Goal: Information Seeking & Learning: Understand process/instructions

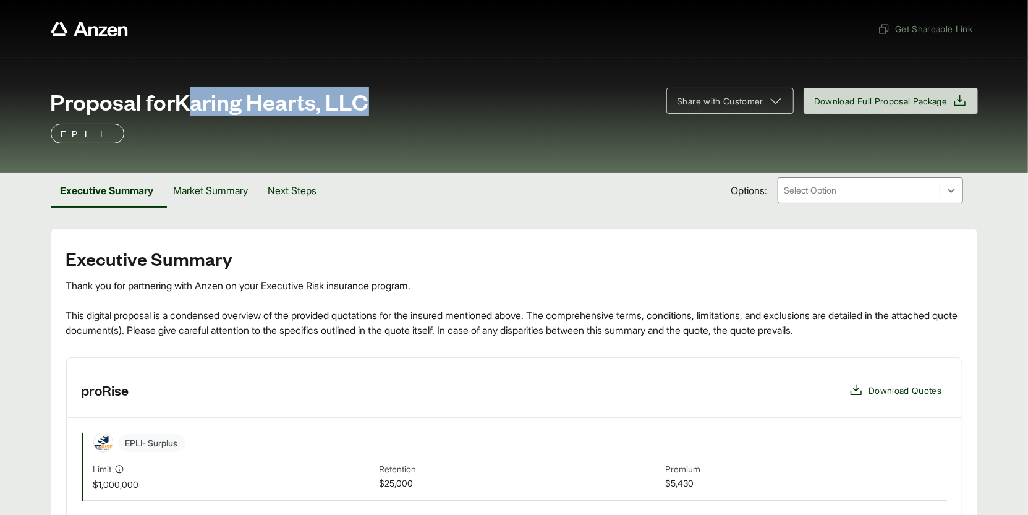
drag, startPoint x: 187, startPoint y: 103, endPoint x: 386, endPoint y: 103, distance: 199.0
click at [386, 103] on div "Proposal for Karing Hearts, LLC" at bounding box center [351, 101] width 601 height 25
copy span "aring Hearts, LLC"
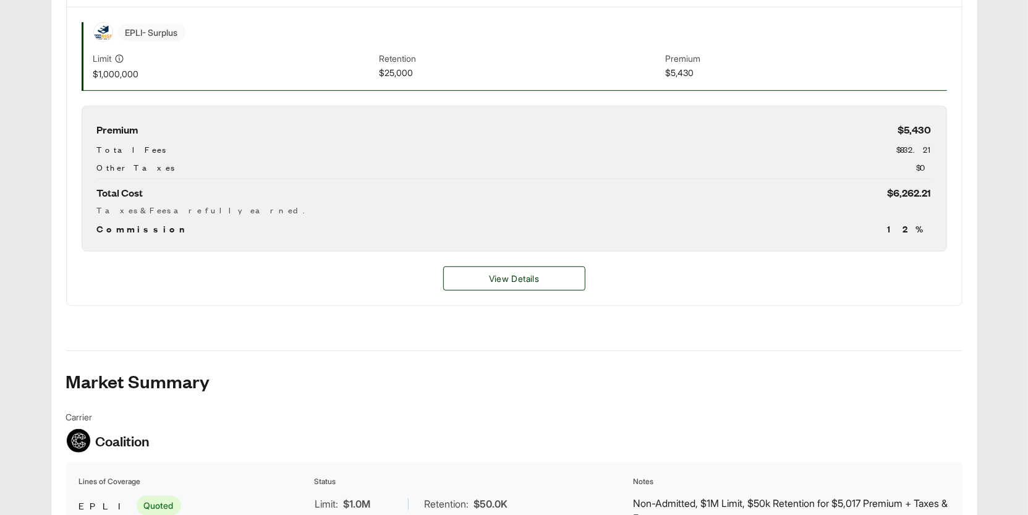
scroll to position [610, 0]
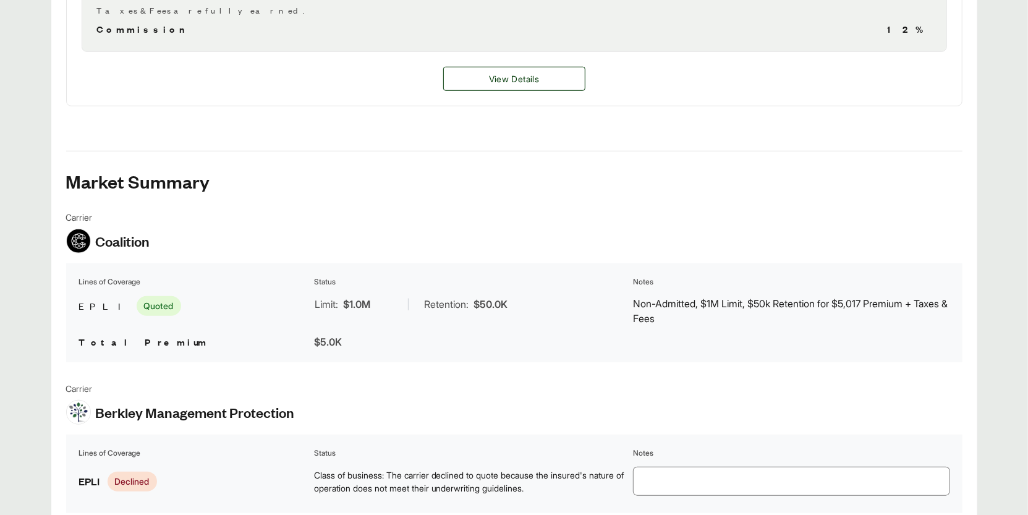
click at [501, 52] on div "View Details" at bounding box center [514, 79] width 895 height 54
click at [494, 83] on button "View Details" at bounding box center [514, 79] width 142 height 24
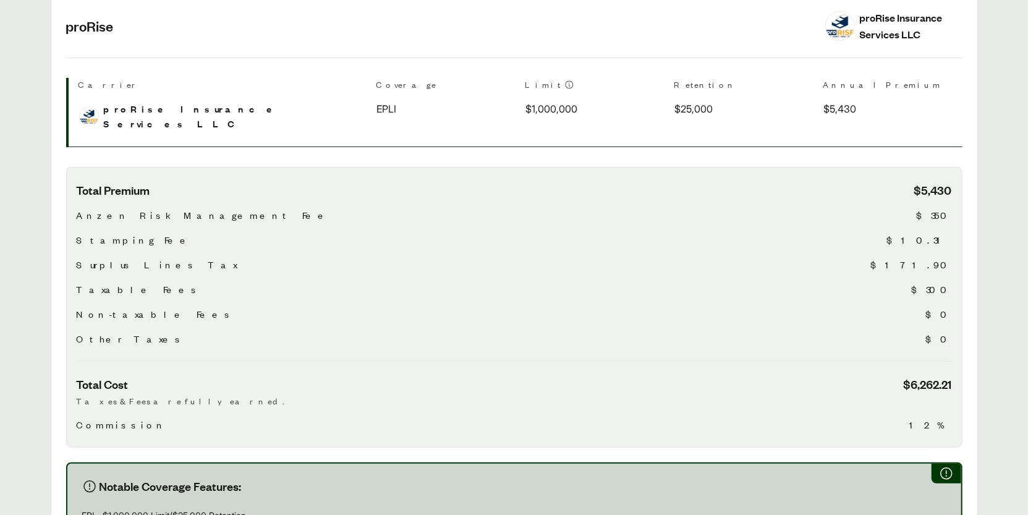
scroll to position [662, 0]
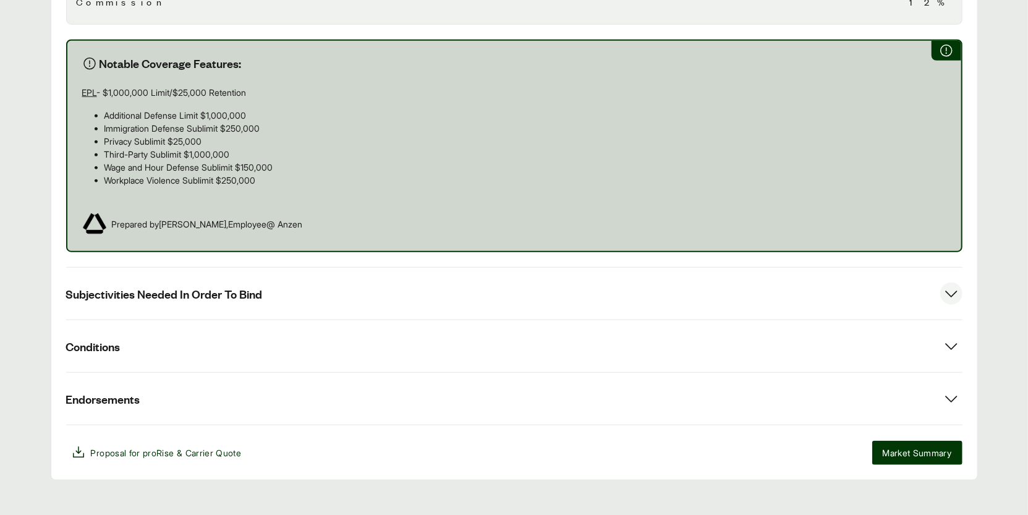
click at [291, 281] on button "Subjectivities Needed In Order To Bind" at bounding box center [514, 294] width 896 height 52
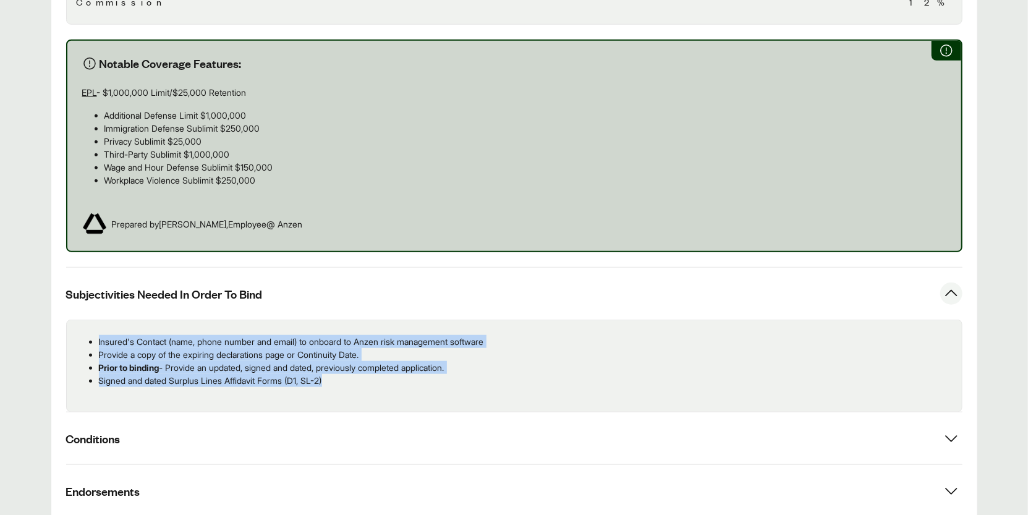
drag, startPoint x: 339, startPoint y: 367, endPoint x: 91, endPoint y: 329, distance: 250.7
click at [91, 335] on ul "Insured's Contact (name, phone number and email) to onboard to Anzen risk manag…" at bounding box center [514, 361] width 875 height 52
copy ul "Insured's Contact (name, phone number and email) to onboard to Anzen risk manag…"
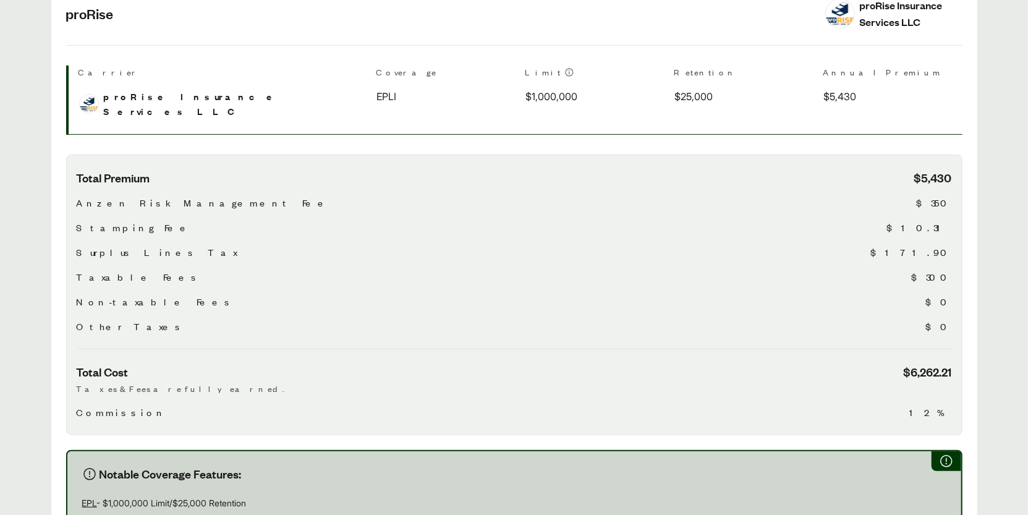
scroll to position [0, 0]
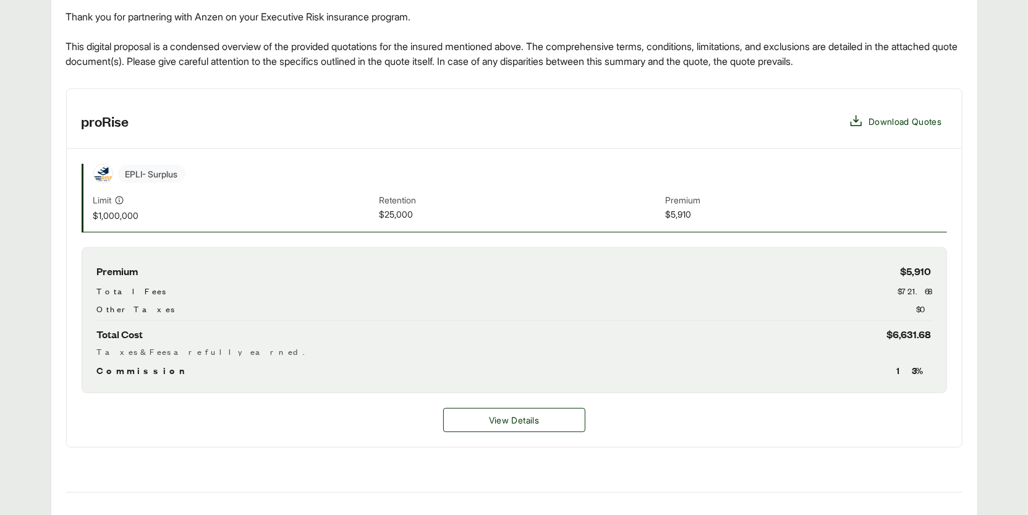
scroll to position [2, 0]
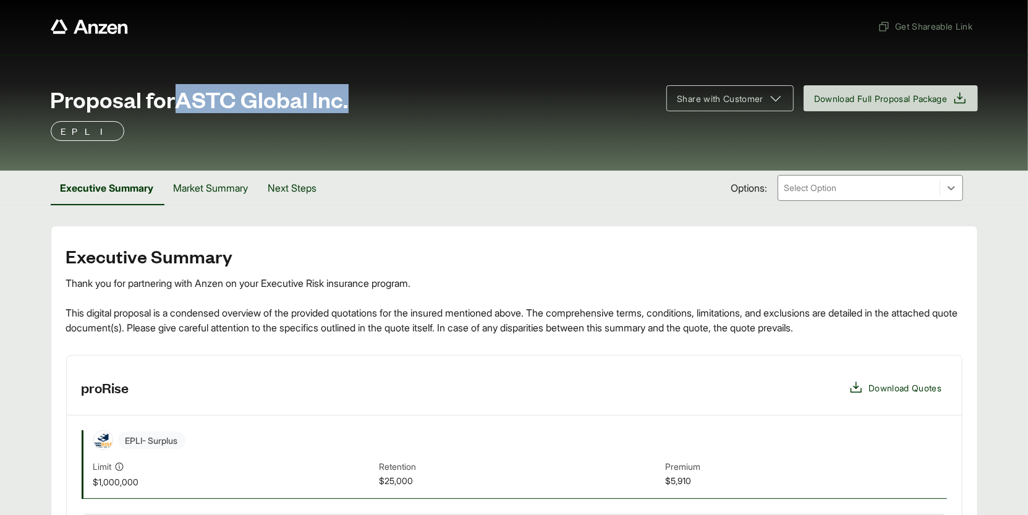
drag, startPoint x: 376, startPoint y: 101, endPoint x: 183, endPoint y: 91, distance: 193.8
click at [183, 91] on div "Proposal for ASTC Global Inc." at bounding box center [351, 99] width 601 height 25
copy span "ASTC Global Inc."
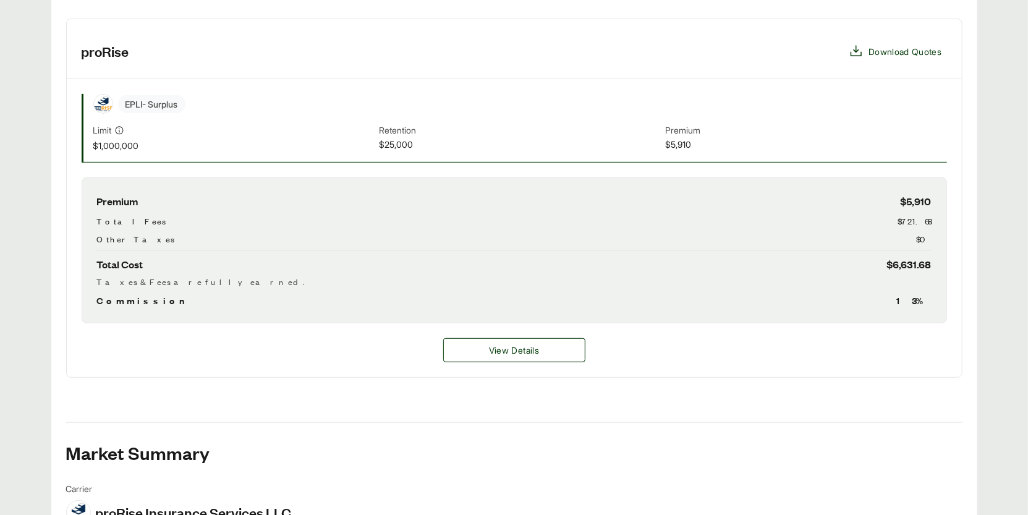
scroll to position [480, 0]
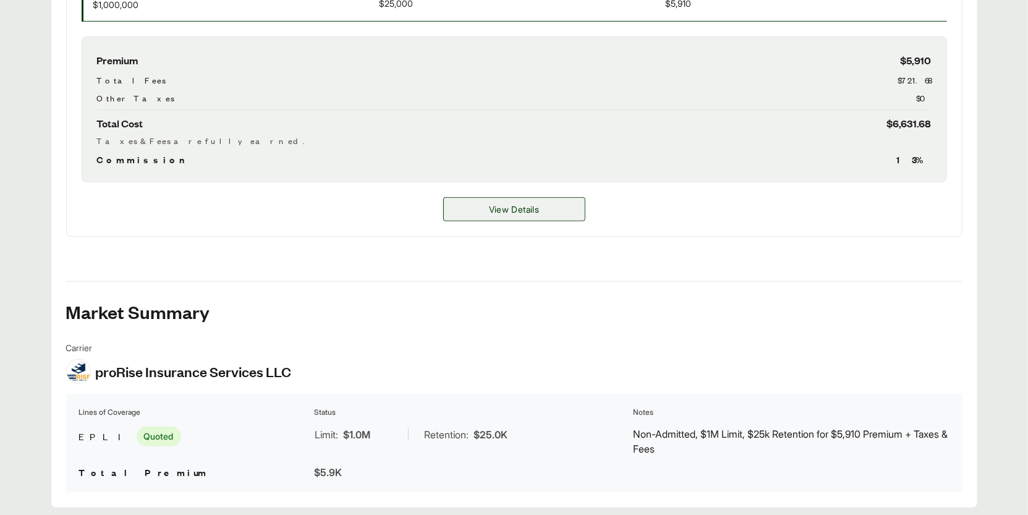
click at [524, 203] on span "View Details" at bounding box center [514, 209] width 50 height 13
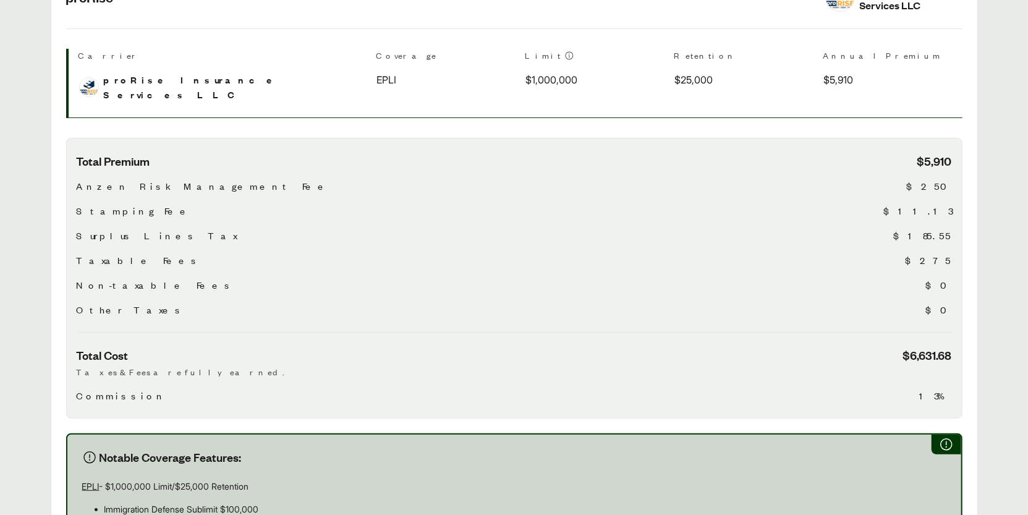
scroll to position [649, 0]
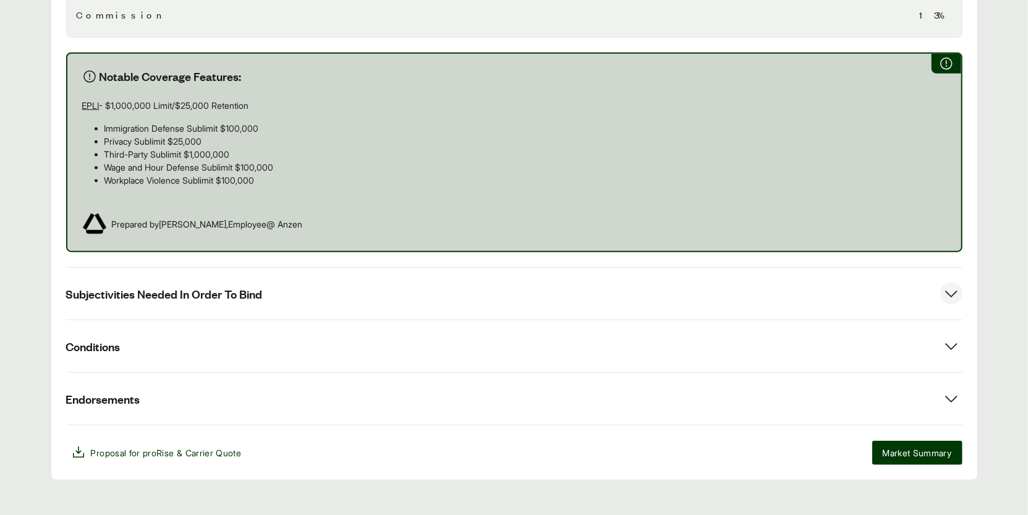
click at [367, 269] on button "Subjectivities Needed In Order To Bind" at bounding box center [514, 294] width 896 height 52
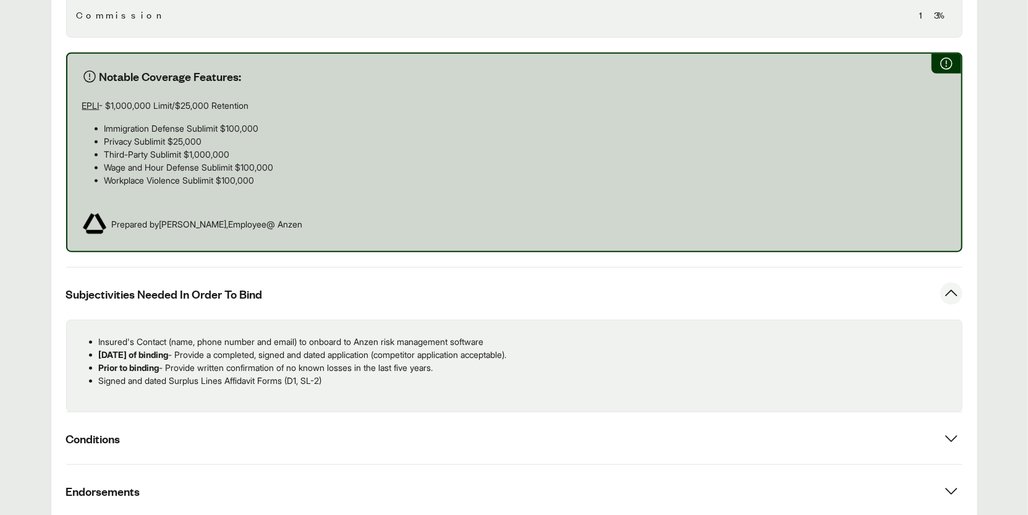
scroll to position [677, 0]
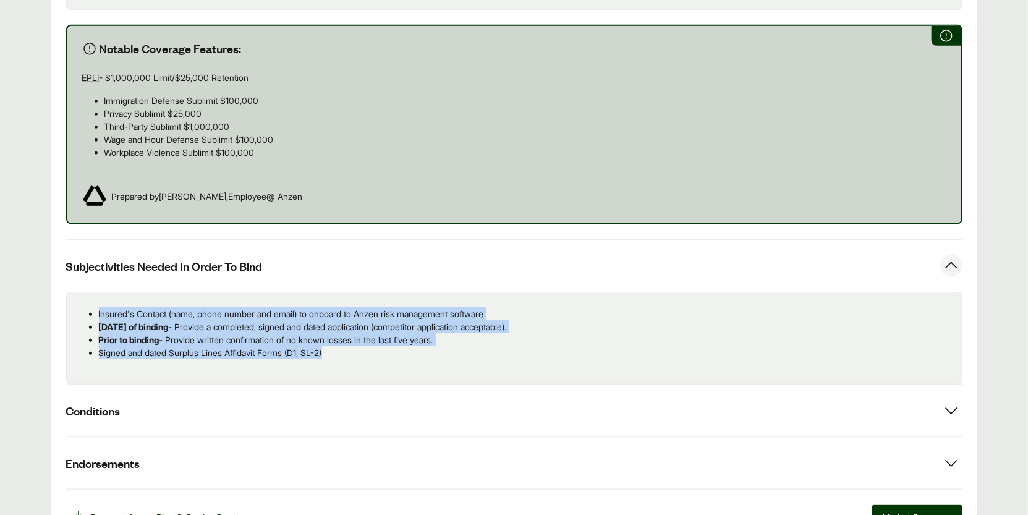
drag, startPoint x: 205, startPoint y: 313, endPoint x: 83, endPoint y: 295, distance: 123.2
click at [83, 307] on ul "Insured's Contact (name, phone number and email) to onboard to Anzen risk manag…" at bounding box center [514, 333] width 875 height 52
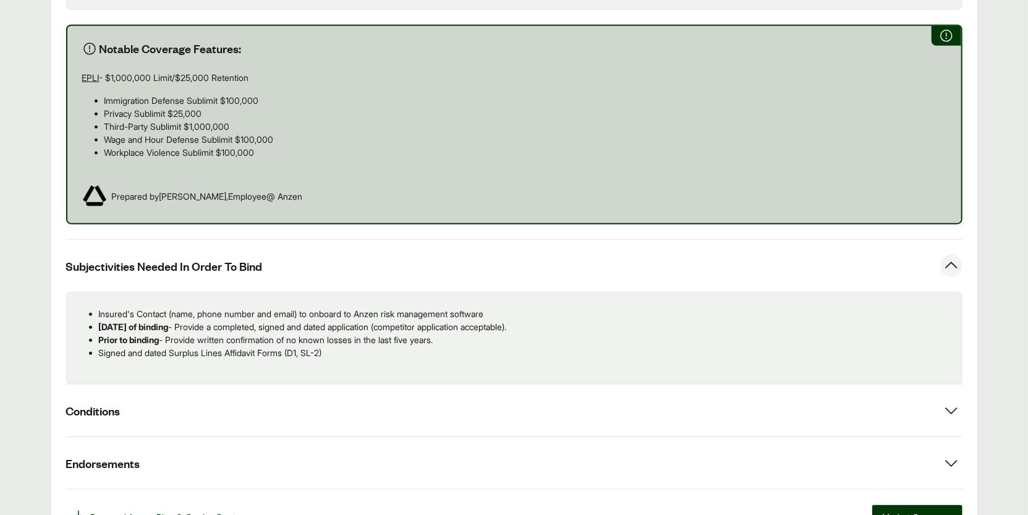
click at [464, 292] on div "Insured's Contact (name, phone number and email) to onboard to Anzen risk manag…" at bounding box center [514, 338] width 896 height 93
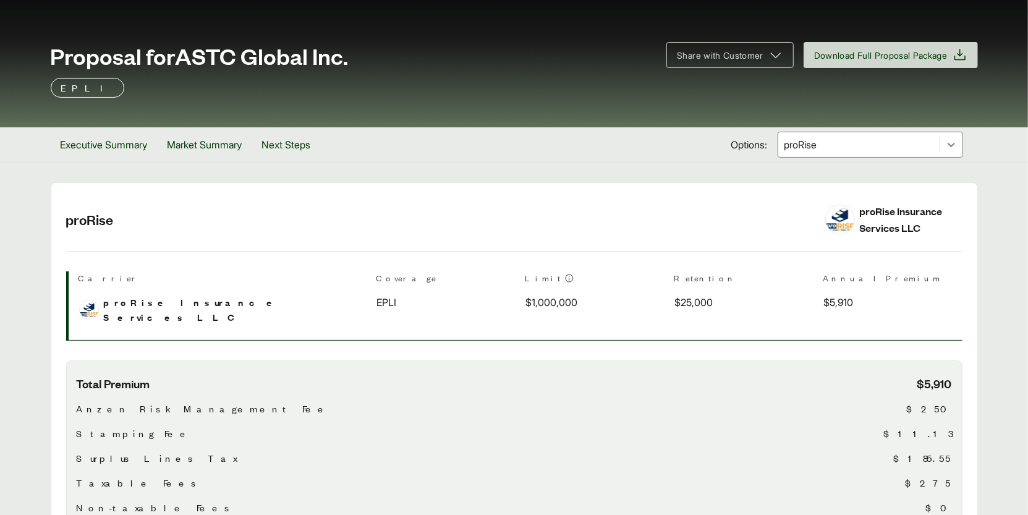
scroll to position [0, 0]
